Goal: Task Accomplishment & Management: Manage account settings

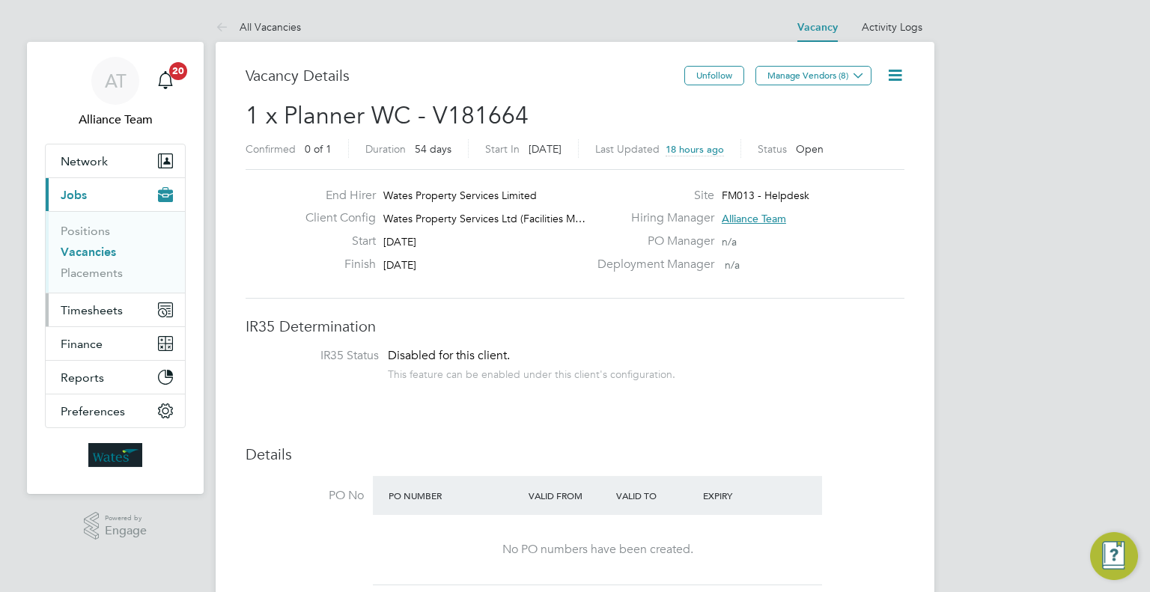
click at [119, 313] on span "Timesheets" at bounding box center [92, 310] width 62 height 14
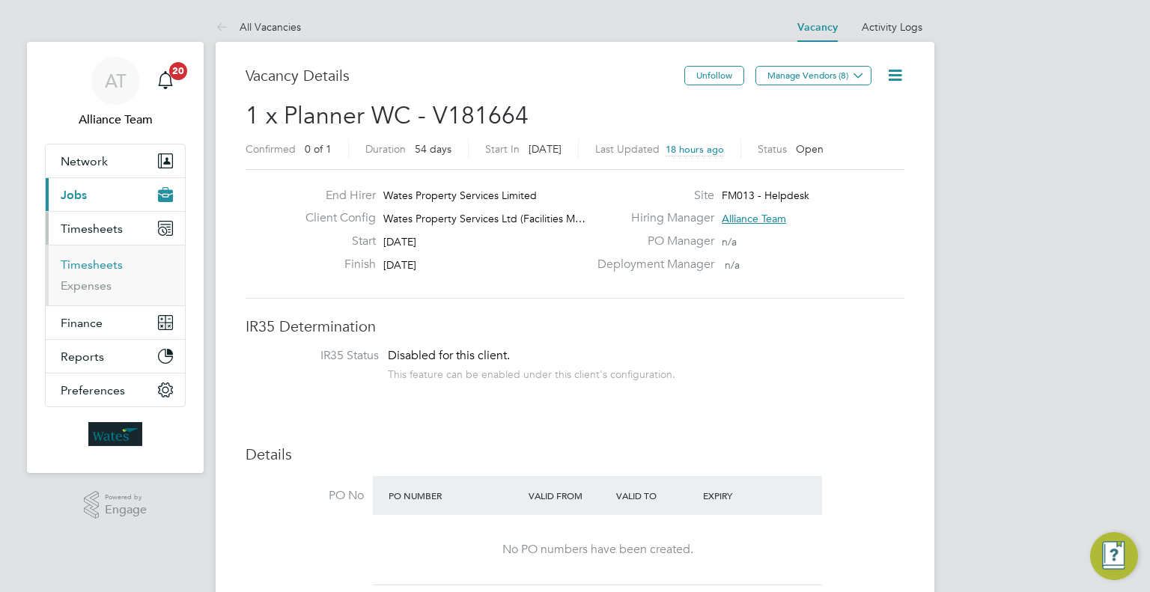
click at [89, 264] on link "Timesheets" at bounding box center [92, 265] width 62 height 14
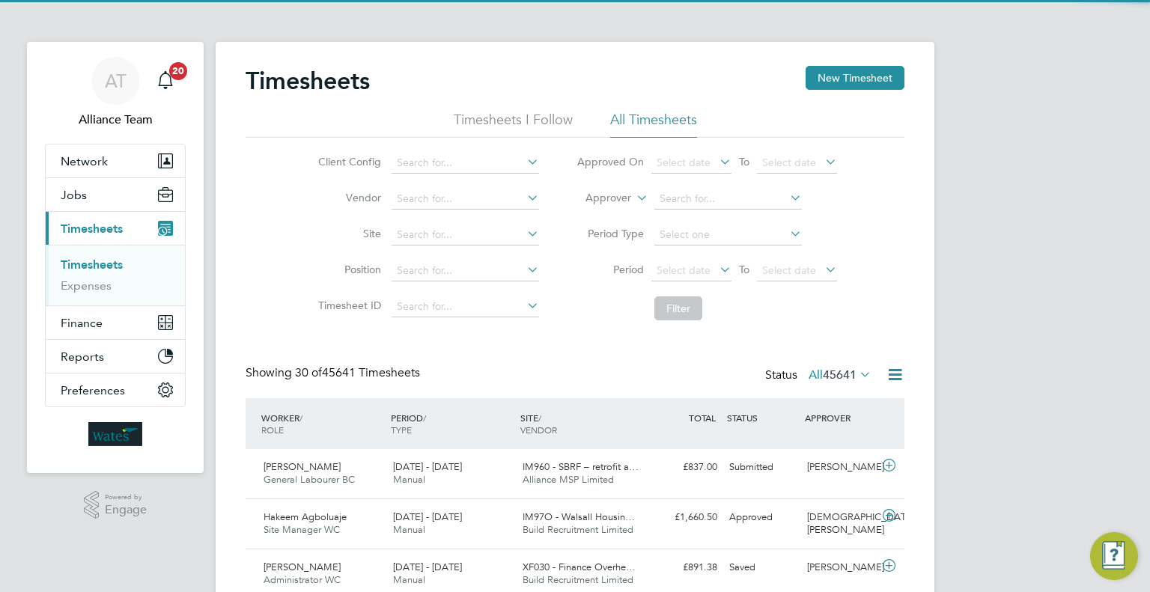
scroll to position [37, 130]
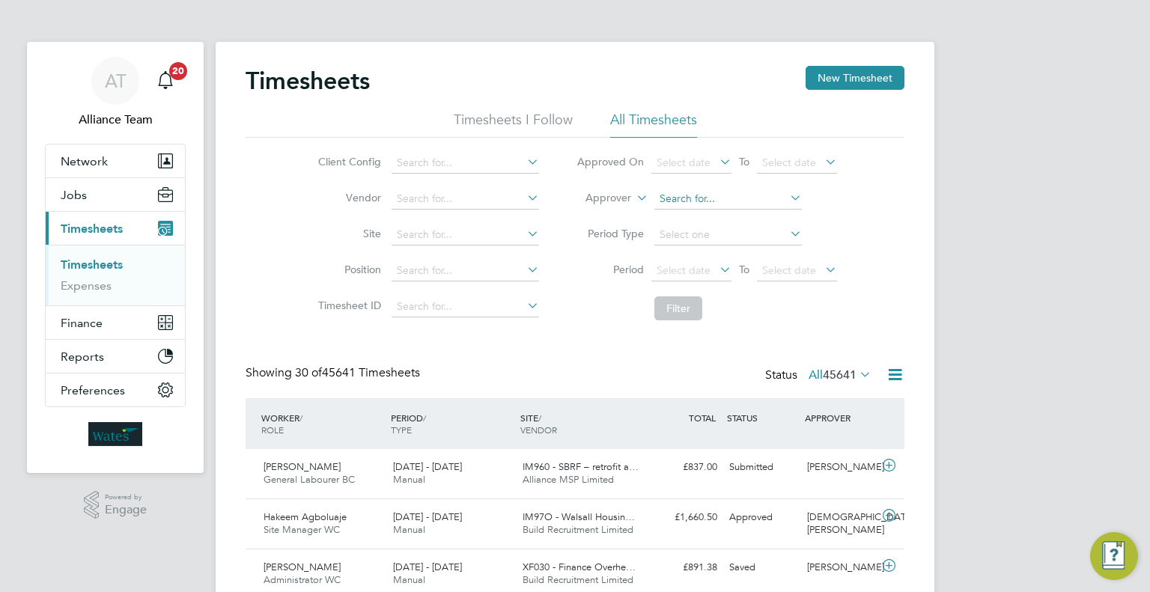
click at [699, 198] on input at bounding box center [727, 199] width 147 height 21
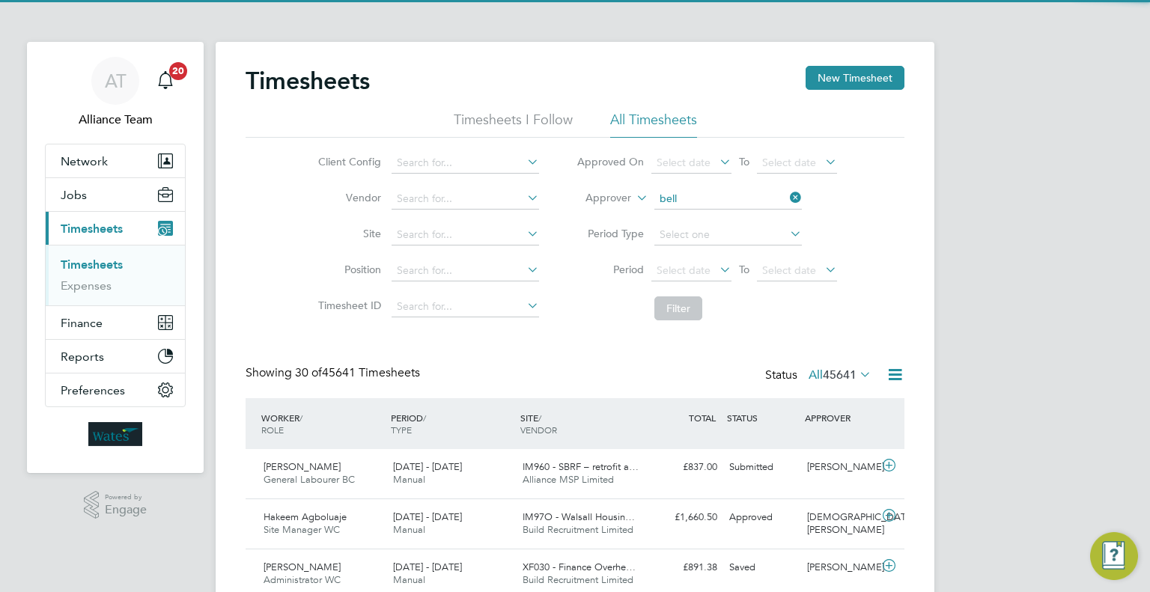
click at [746, 221] on b "Bell" at bounding box center [755, 219] width 19 height 13
type input "Andrew Bell"
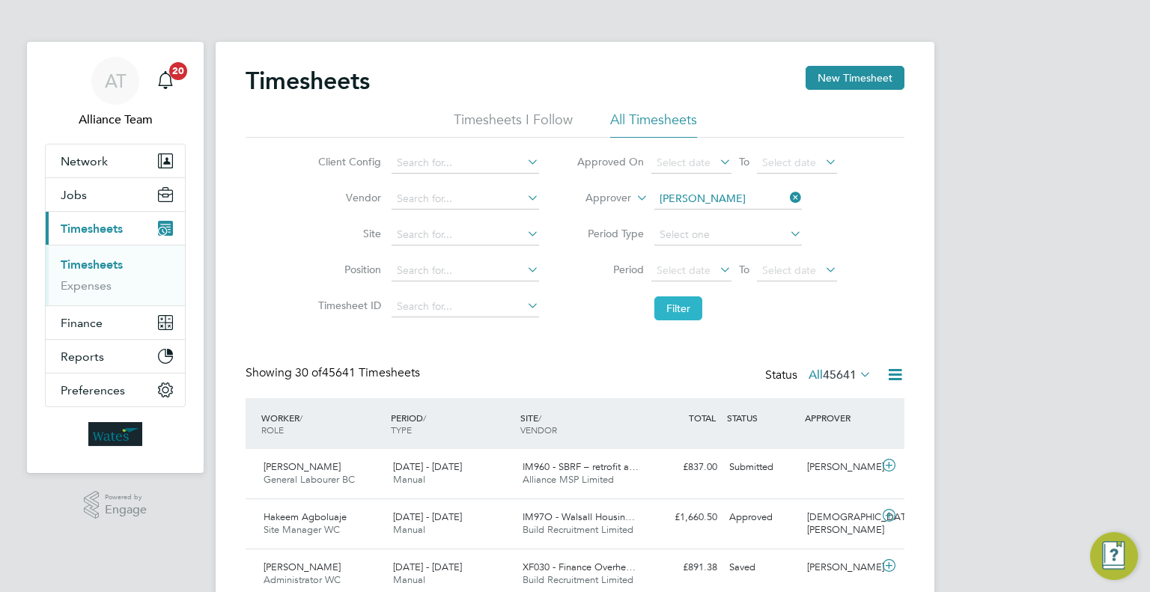
click at [677, 307] on button "Filter" at bounding box center [678, 308] width 48 height 24
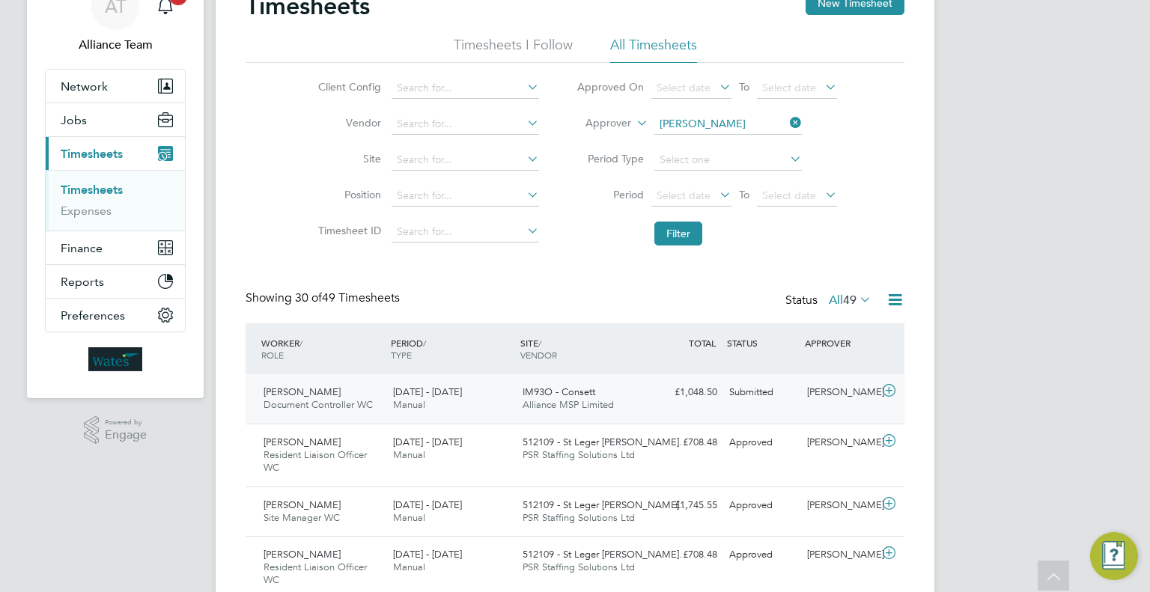
click at [814, 402] on div "Andrew Bell" at bounding box center [840, 392] width 78 height 25
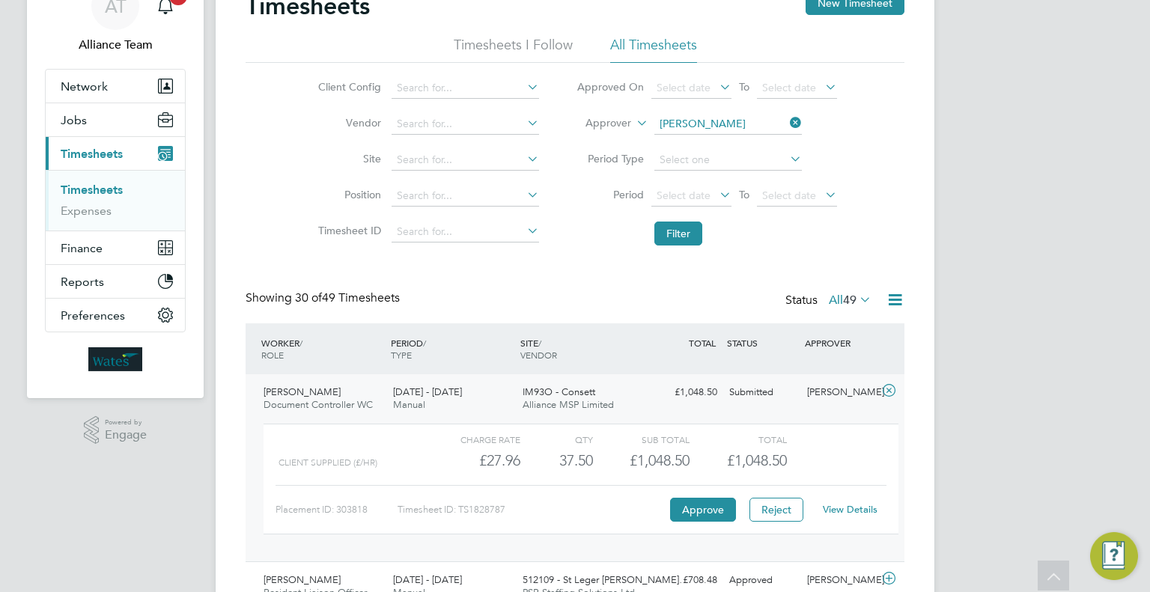
drag, startPoint x: 129, startPoint y: 475, endPoint x: 380, endPoint y: 404, distance: 261.6
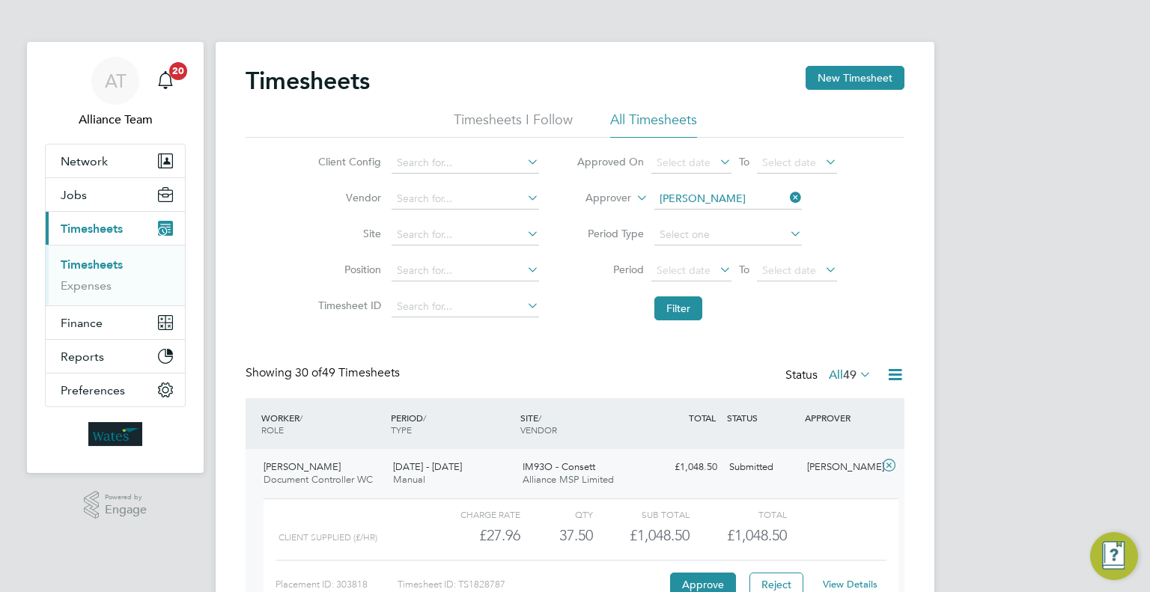
click at [702, 186] on li "Approver Andrew Bell" at bounding box center [707, 199] width 298 height 36
click at [703, 194] on input at bounding box center [727, 199] width 147 height 21
click at [734, 213] on li "Richard Patter son" at bounding box center [728, 219] width 148 height 20
type input "Richard Patterson"
click at [681, 299] on button "Filter" at bounding box center [678, 308] width 48 height 24
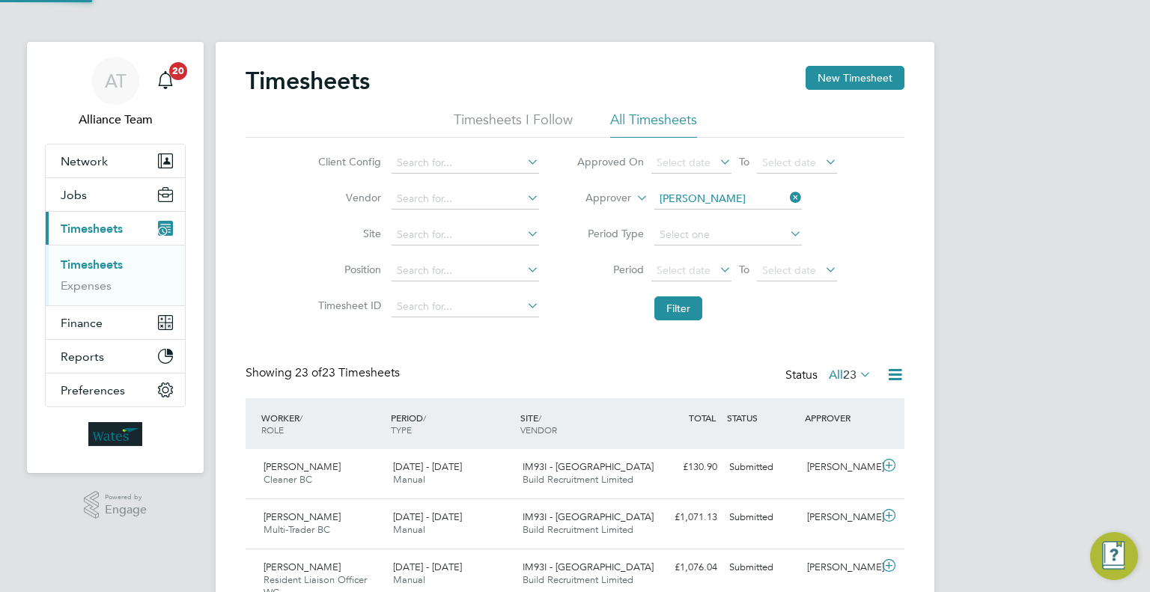
scroll to position [50, 130]
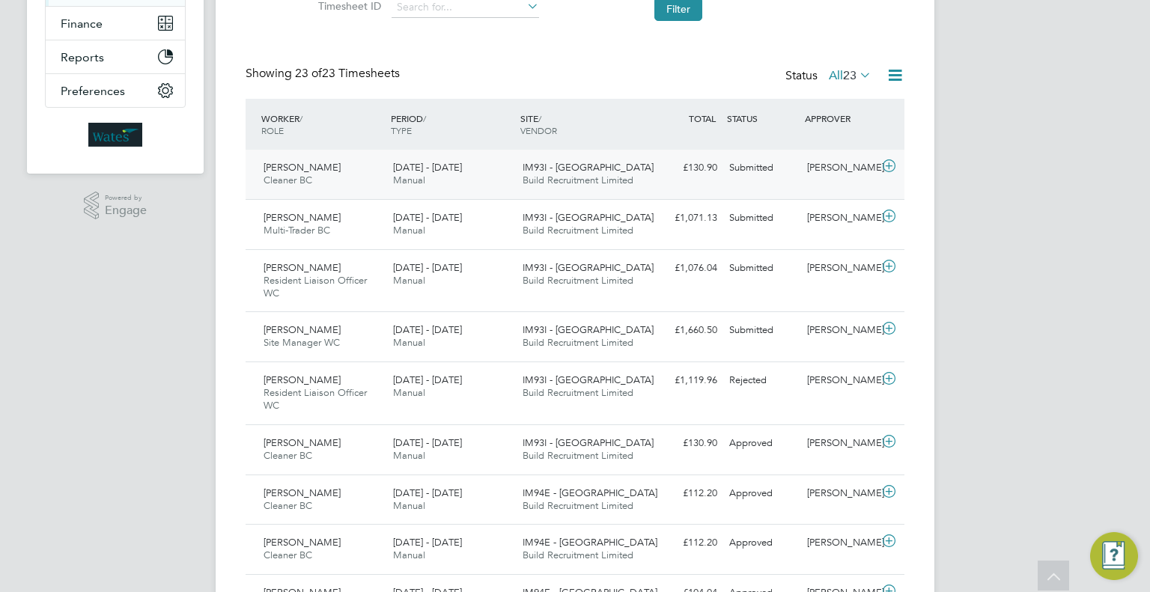
click at [839, 164] on div "Richard Patterson" at bounding box center [840, 168] width 78 height 25
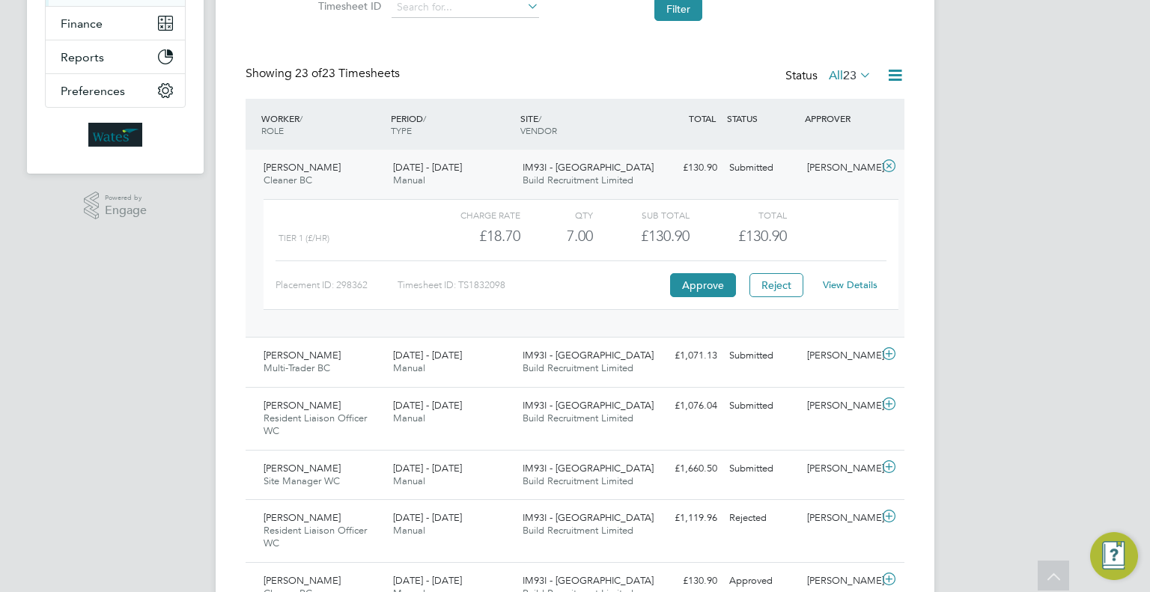
click at [847, 293] on div "View Details" at bounding box center [849, 285] width 73 height 24
click at [849, 286] on link "View Details" at bounding box center [850, 285] width 55 height 13
click at [818, 368] on div "Richard Patterson" at bounding box center [840, 356] width 78 height 25
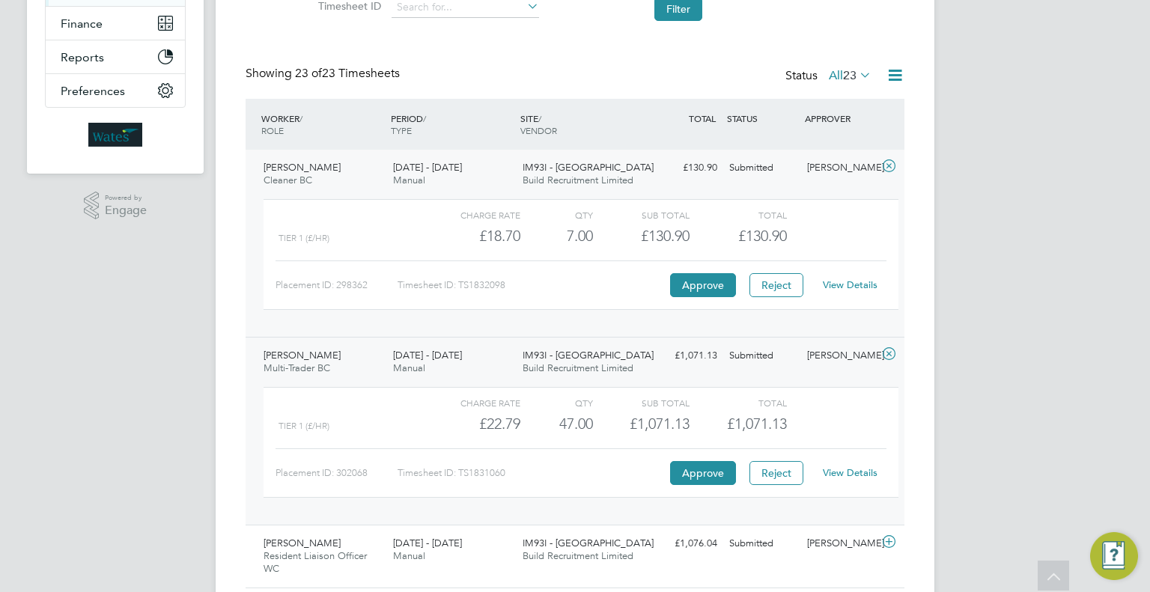
click at [856, 478] on div "View Details" at bounding box center [849, 473] width 73 height 24
click at [854, 475] on link "View Details" at bounding box center [850, 472] width 55 height 13
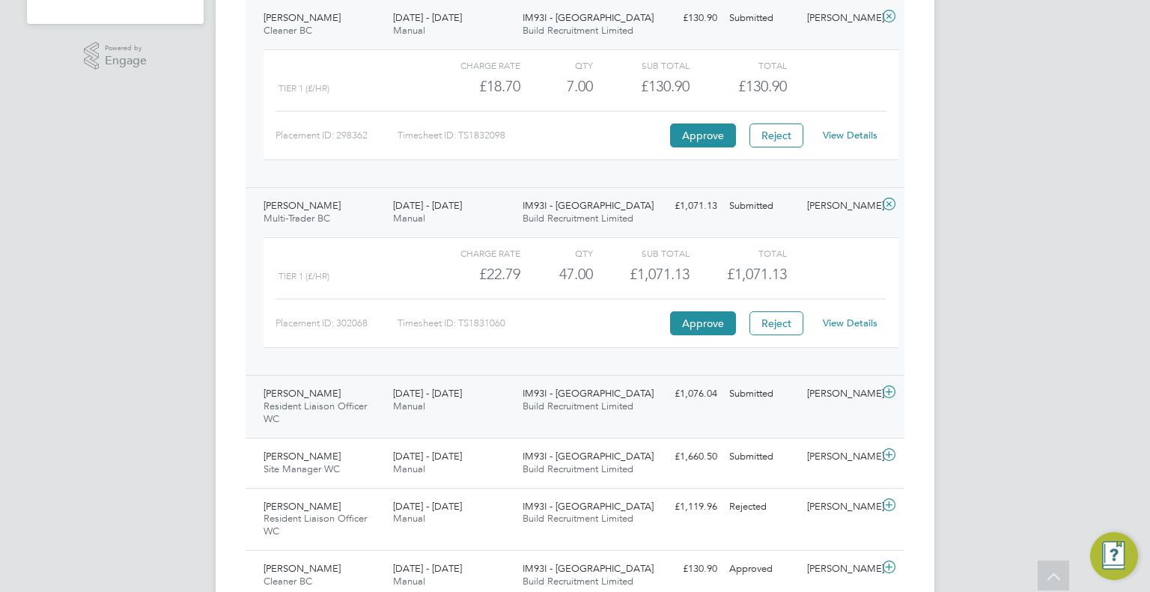
click at [828, 395] on div "Richard Patterson" at bounding box center [840, 394] width 78 height 25
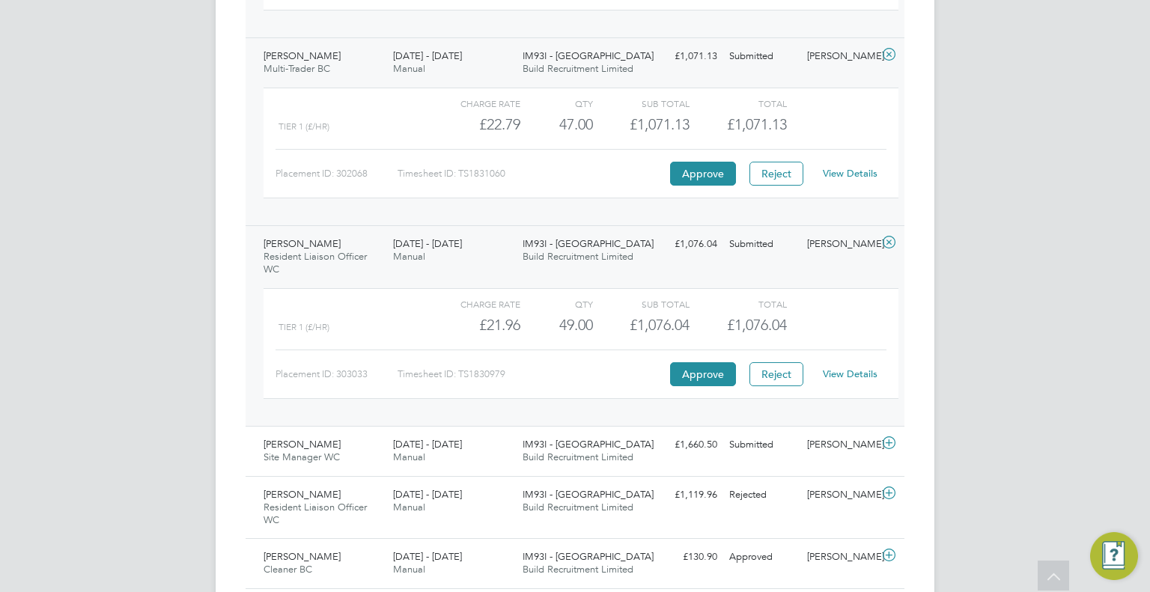
click at [858, 376] on link "View Details" at bounding box center [850, 374] width 55 height 13
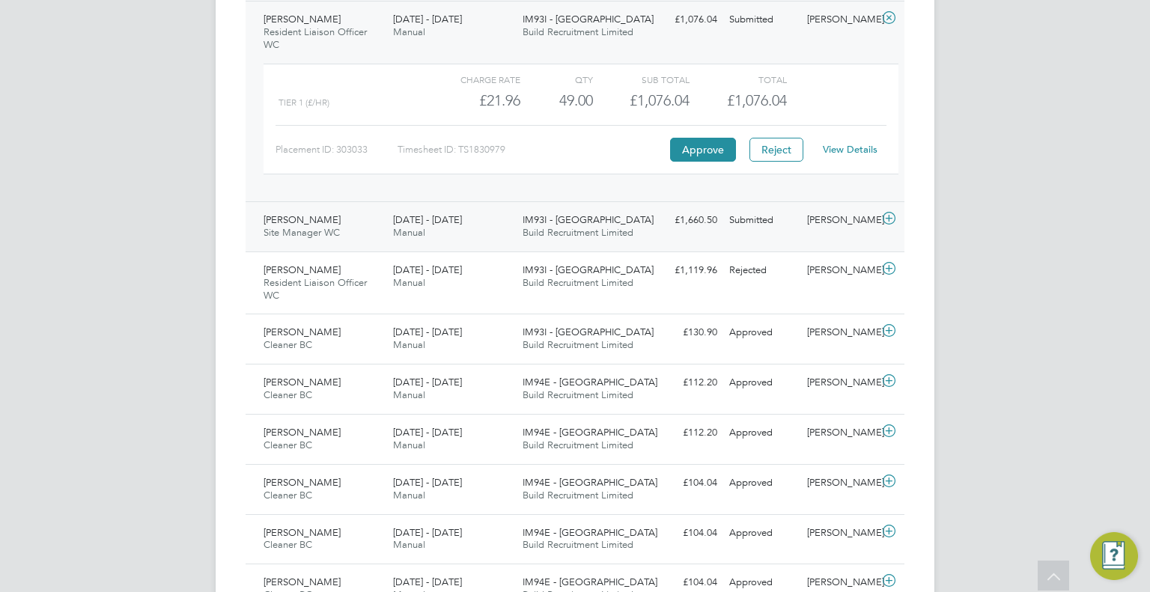
click at [807, 213] on div "Richard Patterson" at bounding box center [840, 220] width 78 height 25
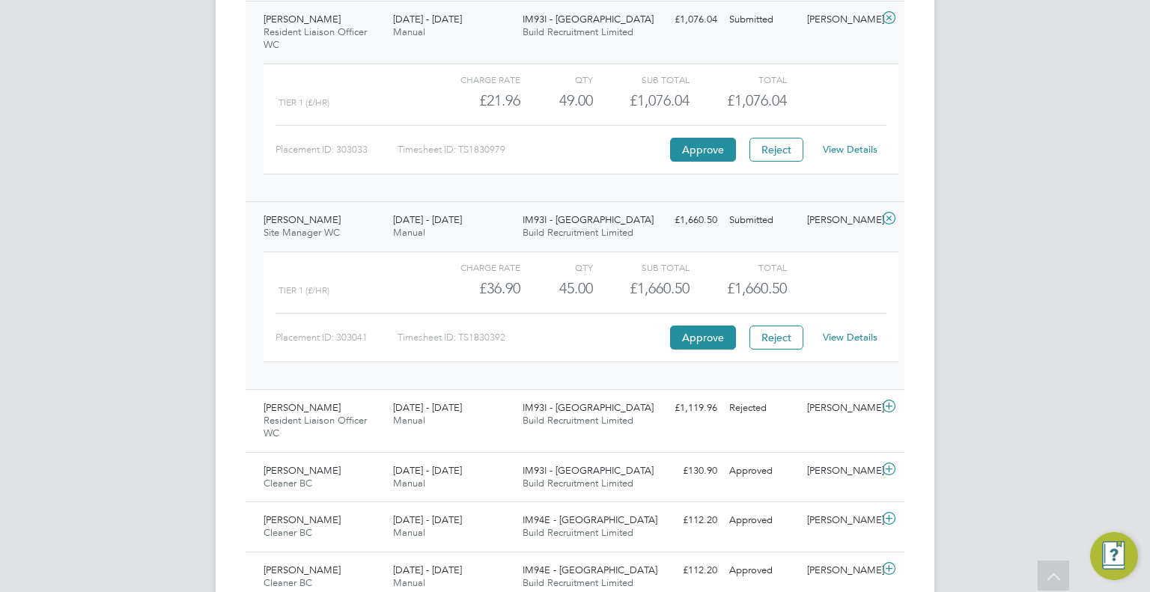
click at [851, 336] on link "View Details" at bounding box center [850, 337] width 55 height 13
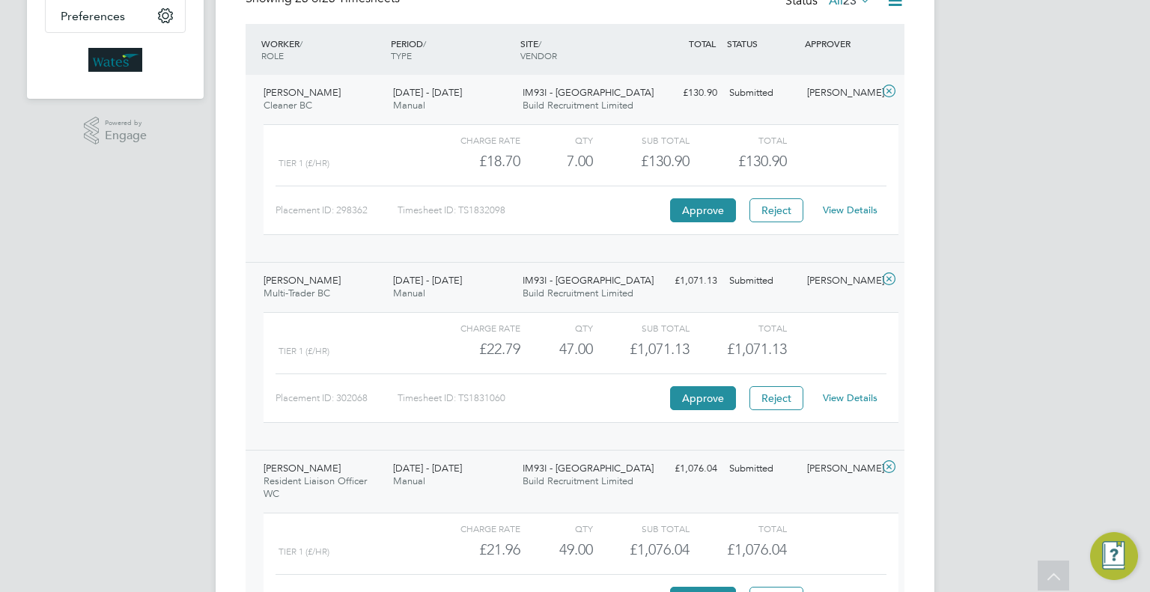
scroll to position [75, 0]
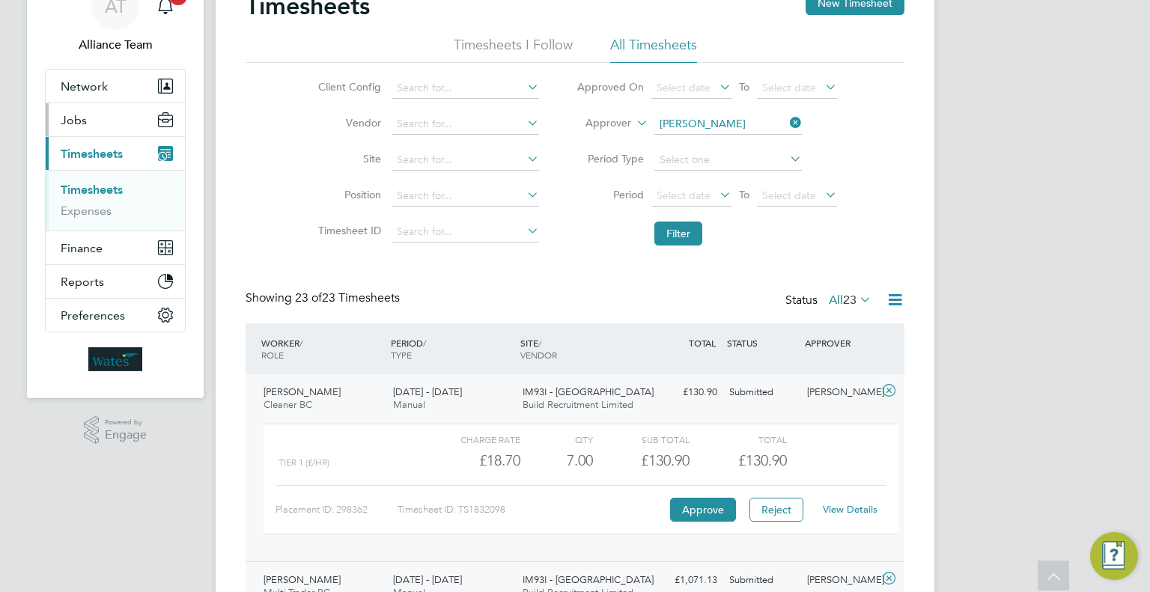
drag, startPoint x: 115, startPoint y: 118, endPoint x: 115, endPoint y: 152, distance: 34.4
click at [115, 118] on button "Jobs" at bounding box center [115, 119] width 139 height 33
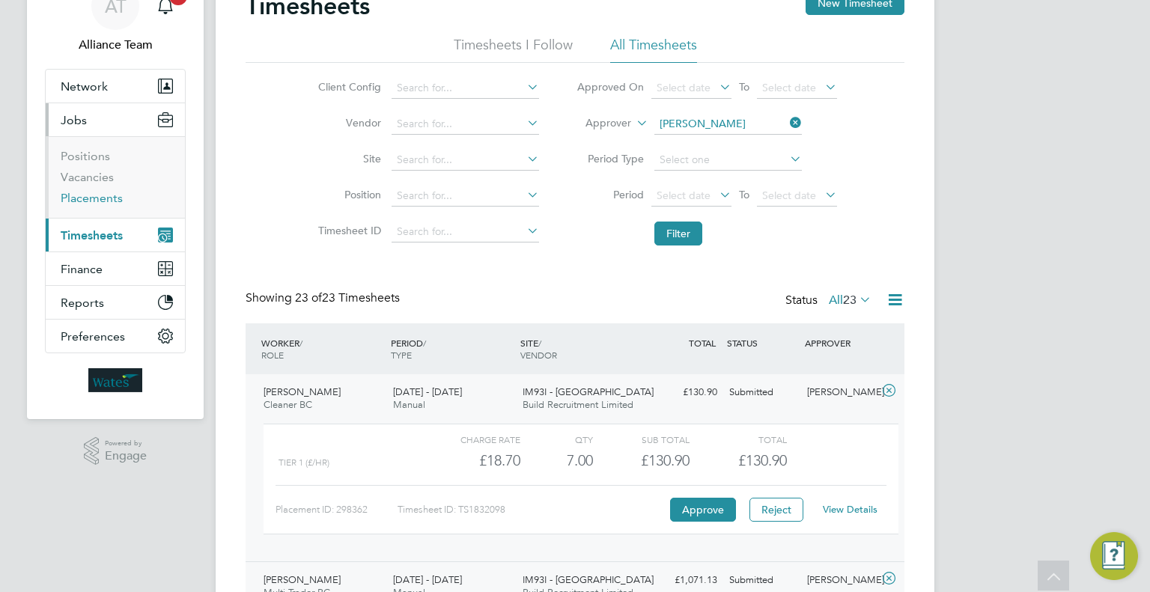
click at [102, 195] on link "Placements" at bounding box center [92, 198] width 62 height 14
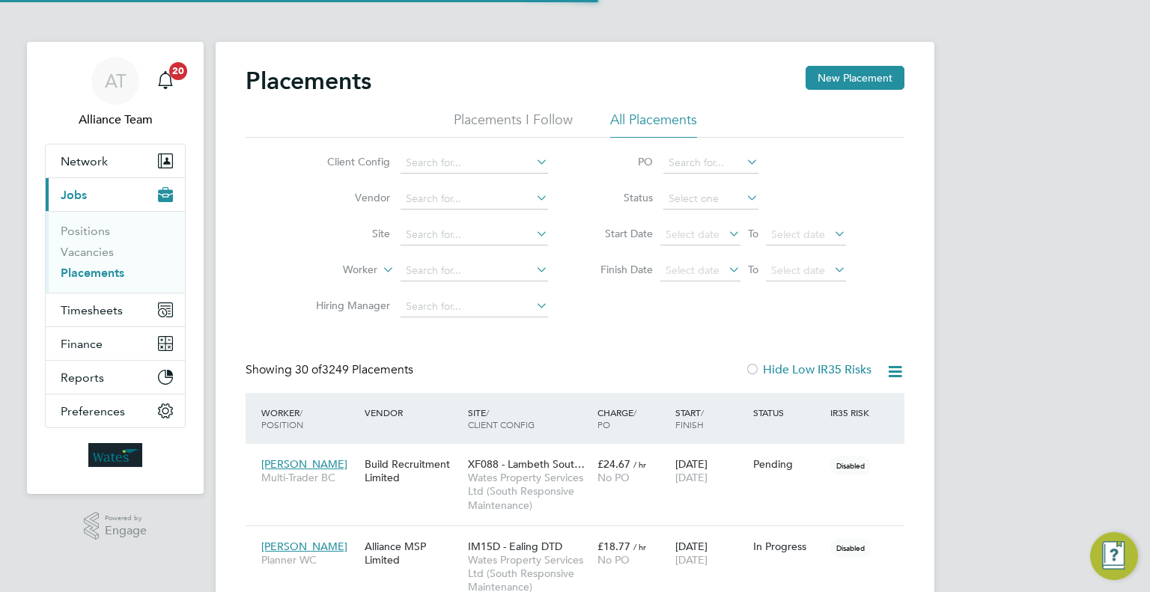
scroll to position [43, 104]
click at [443, 270] on input at bounding box center [474, 271] width 147 height 21
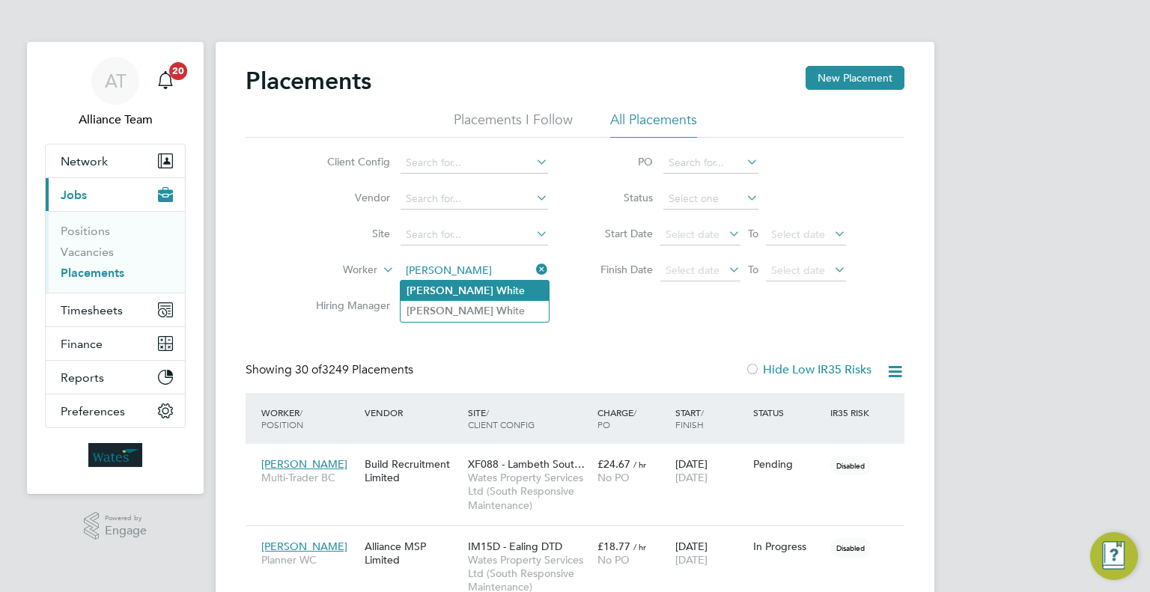
click at [506, 291] on li "Paul Wh ite" at bounding box center [475, 291] width 148 height 20
type input "Paul White"
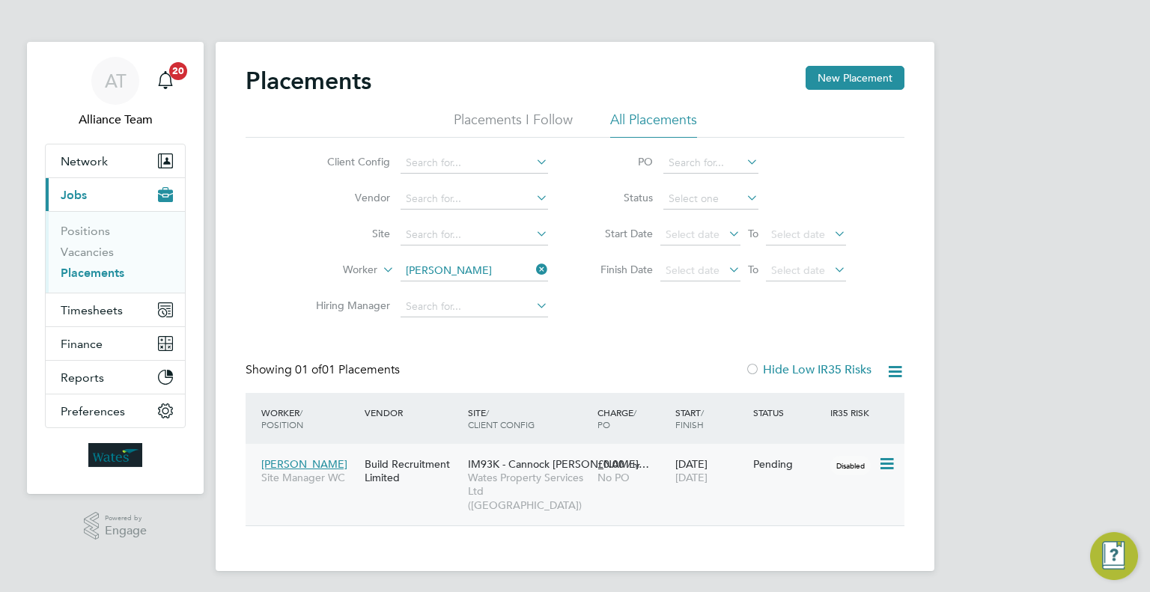
click at [892, 466] on icon at bounding box center [885, 464] width 15 height 18
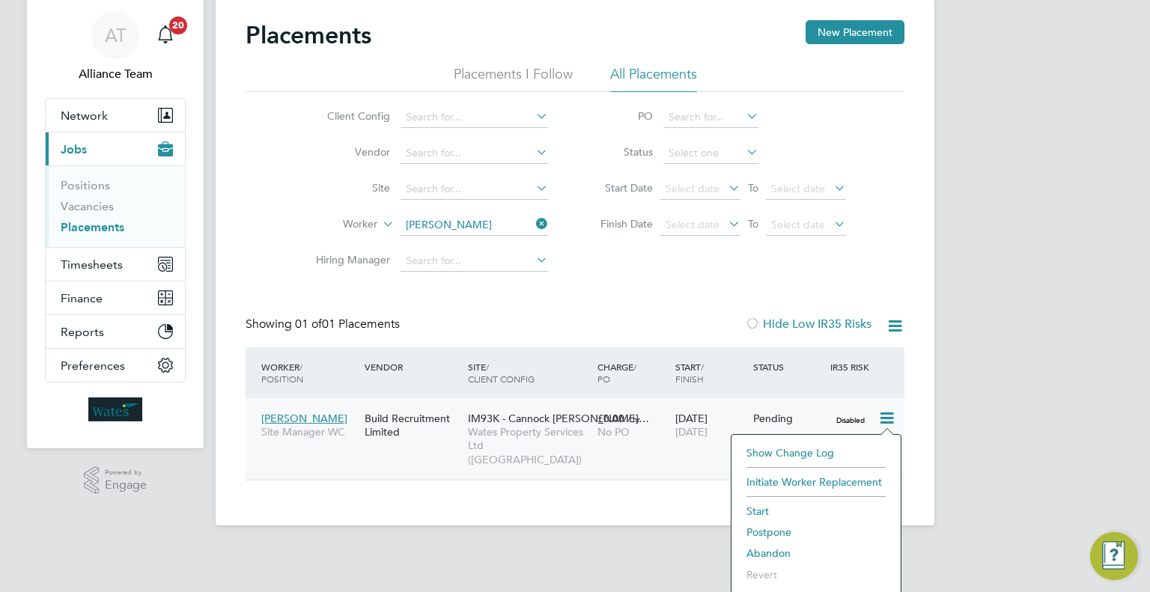
click at [783, 554] on li "Abandon" at bounding box center [816, 553] width 154 height 21
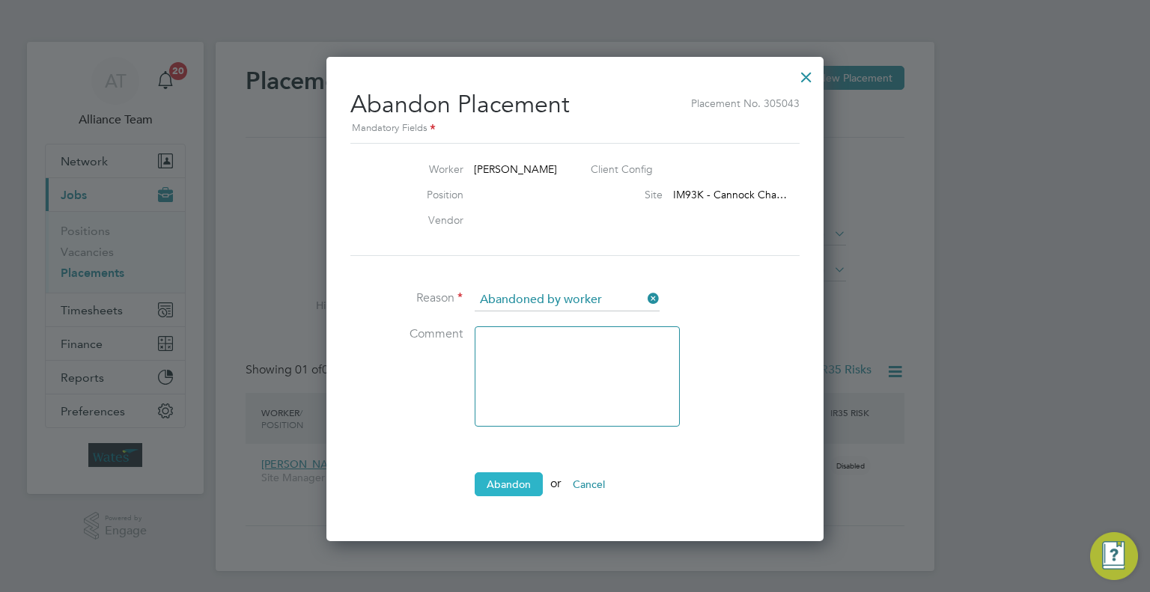
click at [505, 476] on button "Abandon" at bounding box center [509, 484] width 68 height 24
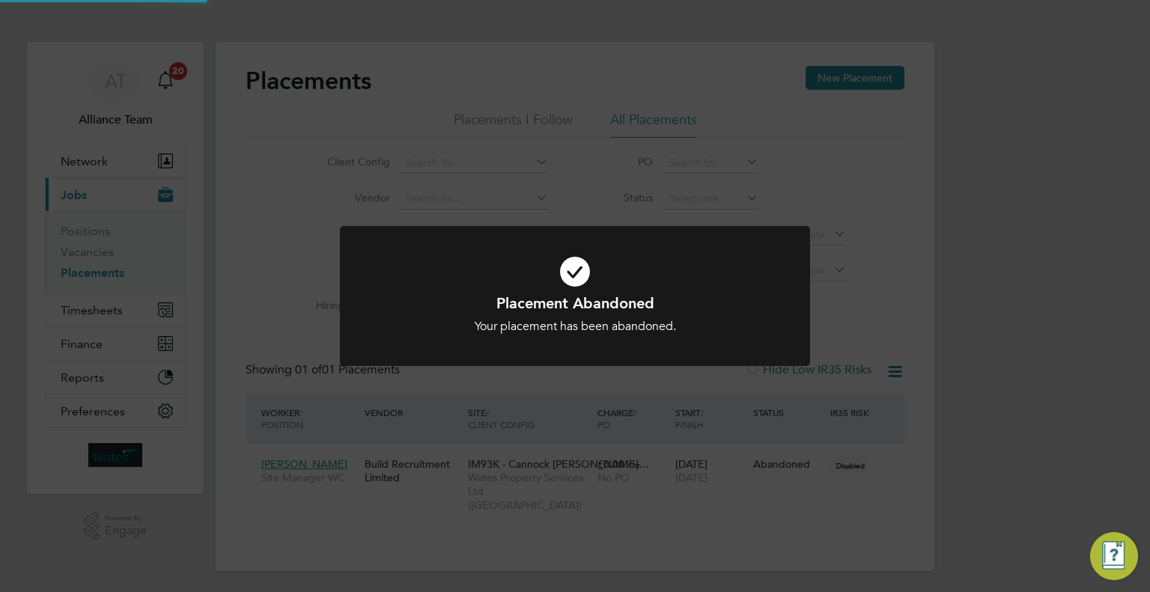
click at [1005, 270] on div "Placement Abandoned Your placement has been abandoned. Cancel Okay" at bounding box center [575, 296] width 1150 height 592
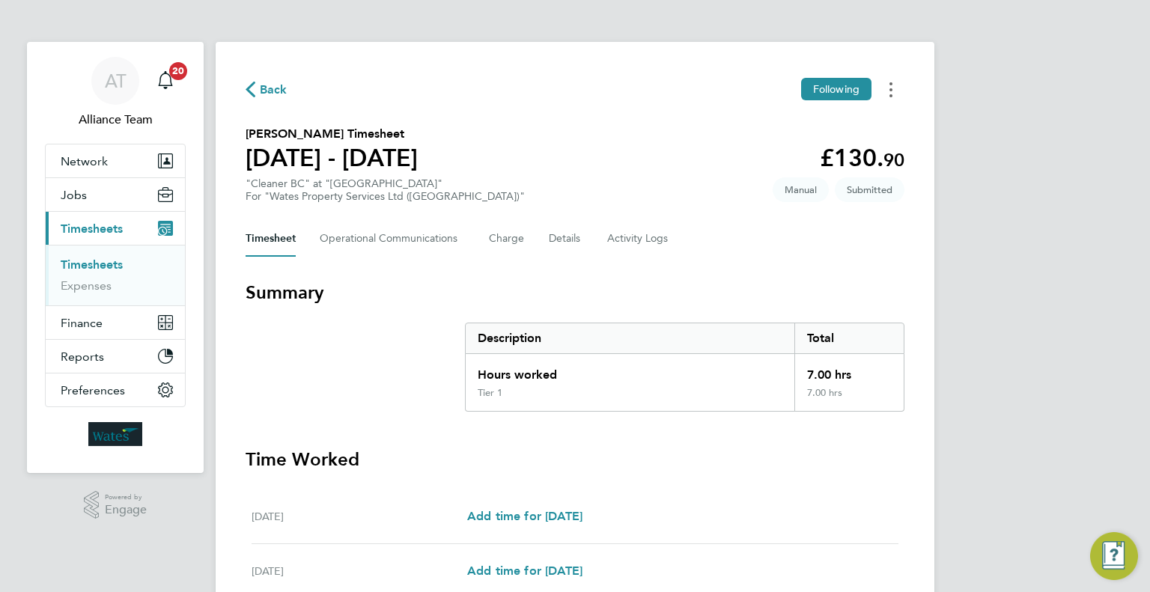
click at [886, 88] on button "Timesheets Menu" at bounding box center [890, 89] width 27 height 23
click at [792, 158] on link "Download timesheet" at bounding box center [815, 153] width 180 height 30
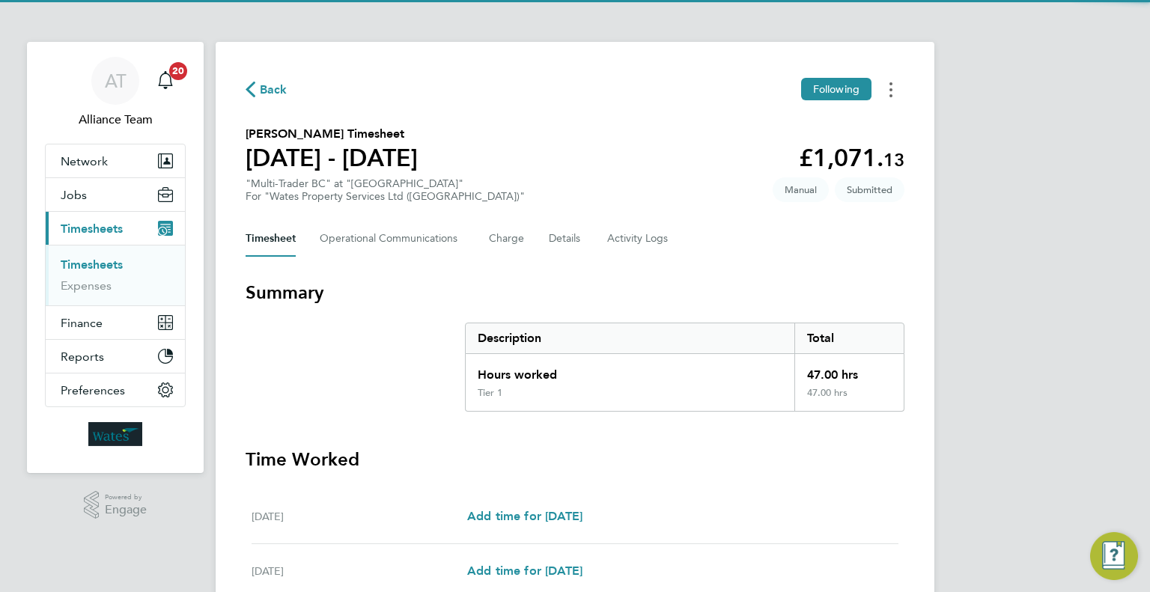
click at [895, 101] on button "Timesheets Menu" at bounding box center [890, 89] width 27 height 23
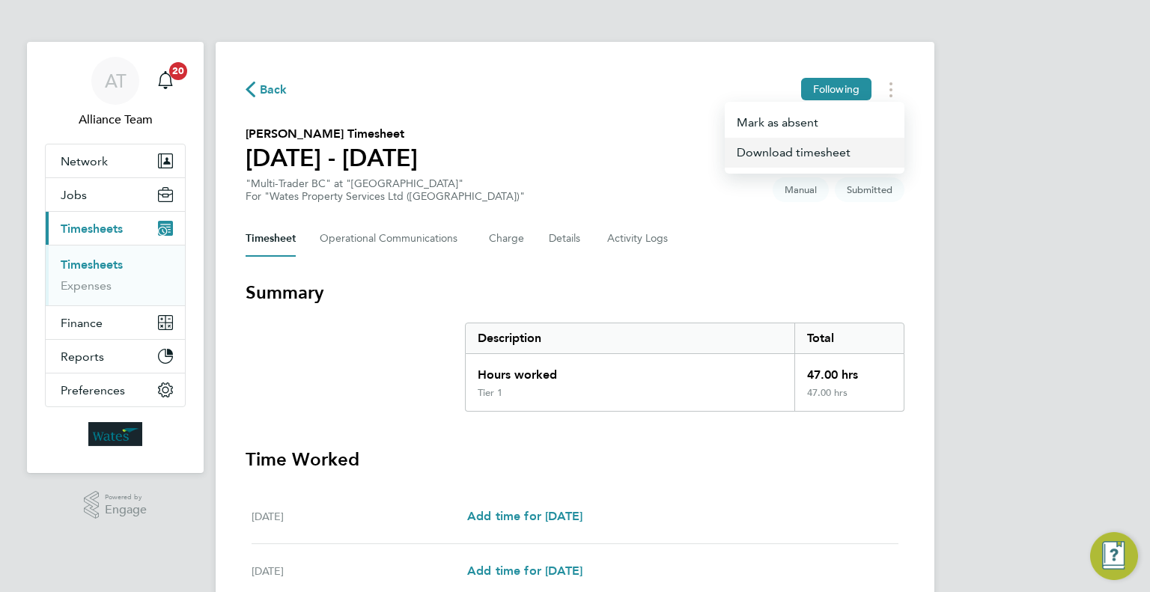
click at [795, 167] on link "Download timesheet" at bounding box center [815, 153] width 180 height 30
click at [890, 94] on icon "Timesheets Menu" at bounding box center [890, 89] width 3 height 15
click at [821, 167] on link "Download timesheet" at bounding box center [815, 153] width 180 height 30
click at [904, 97] on div "Back Following [PERSON_NAME] Timesheet [DATE] - [DATE] £1,660. 50 "Site Manager…" at bounding box center [575, 556] width 719 height 1028
click at [899, 88] on button "Timesheets Menu" at bounding box center [890, 89] width 27 height 23
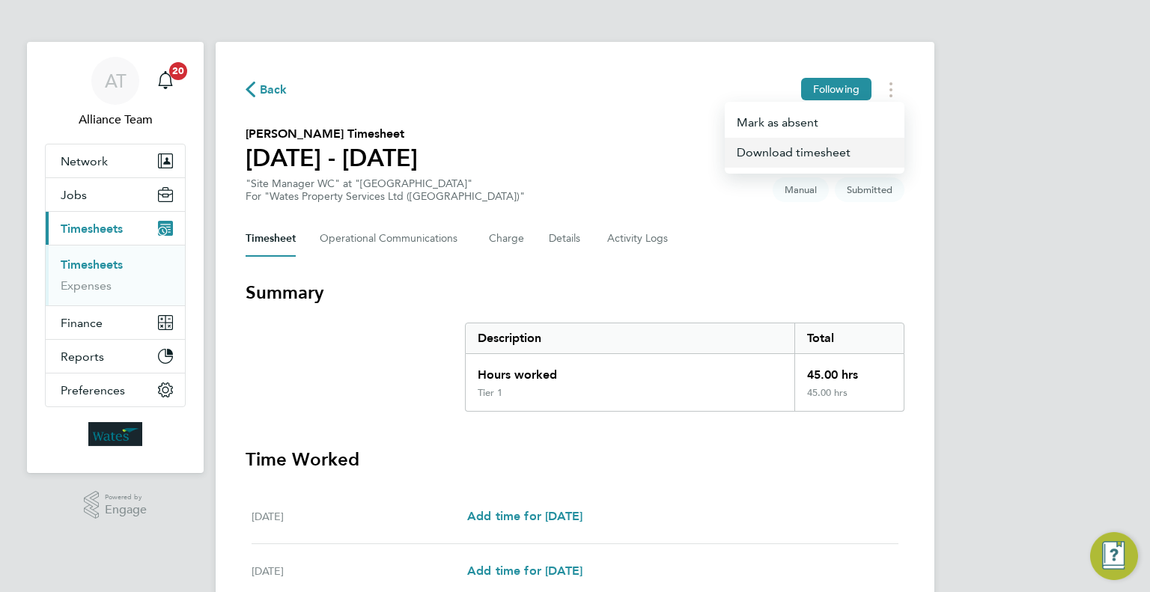
click at [821, 157] on link "Download timesheet" at bounding box center [815, 153] width 180 height 30
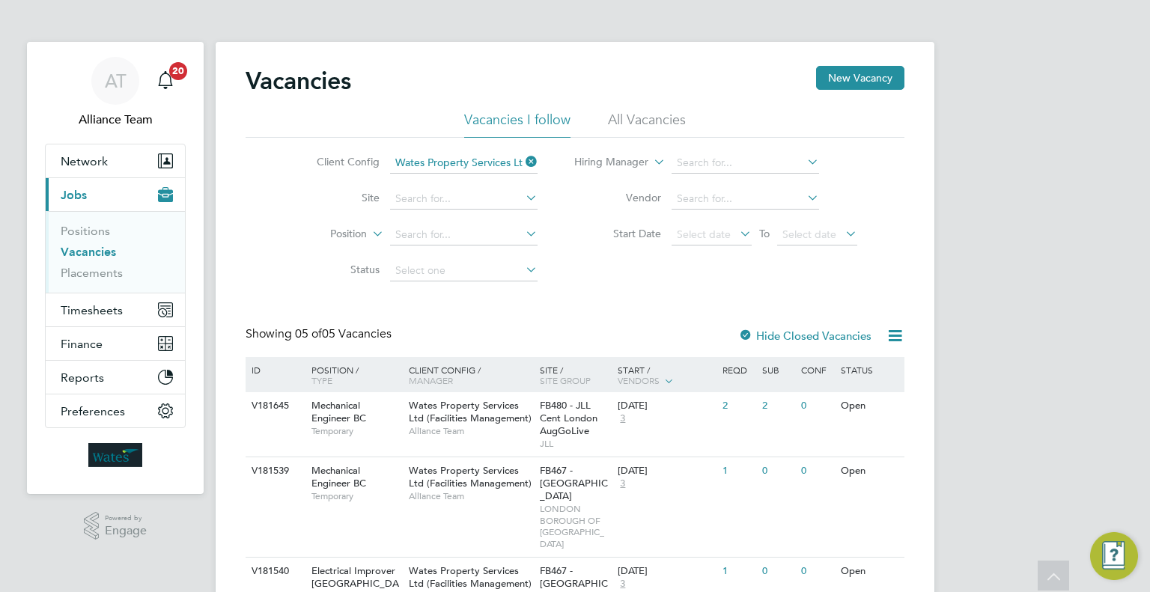
scroll to position [150, 0]
